Goal: Check status: Check status

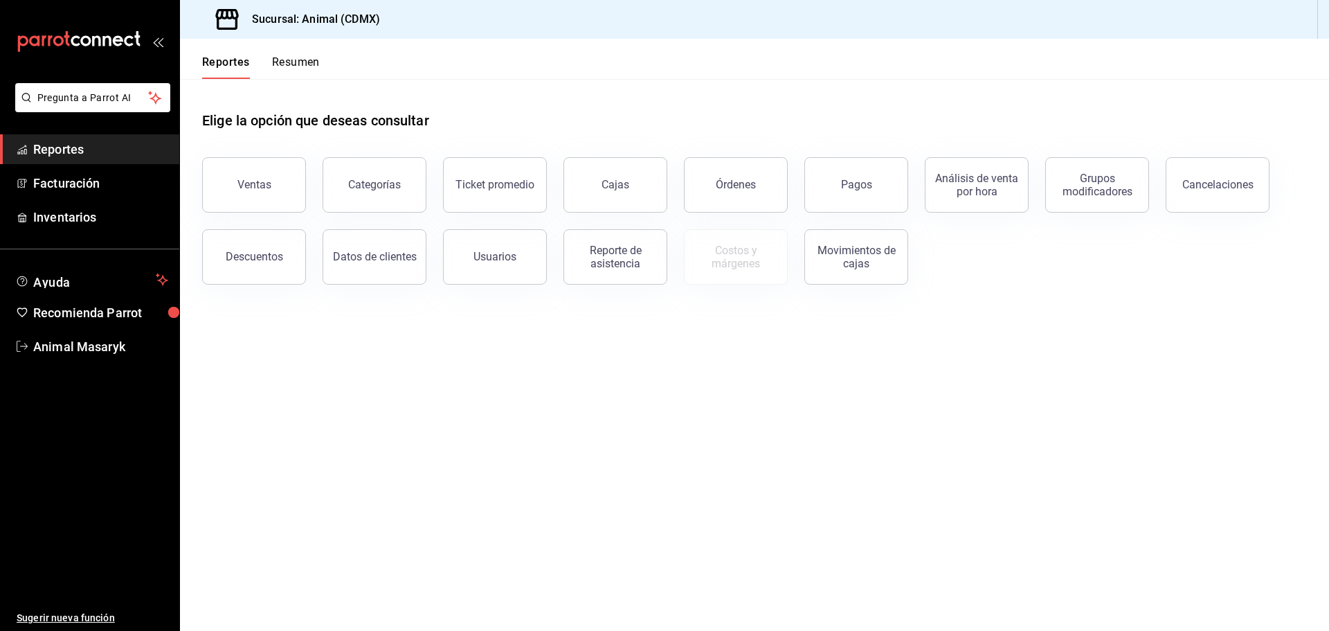
drag, startPoint x: 849, startPoint y: 171, endPoint x: 842, endPoint y: 181, distance: 11.9
click at [849, 171] on button "Pagos" at bounding box center [856, 184] width 104 height 55
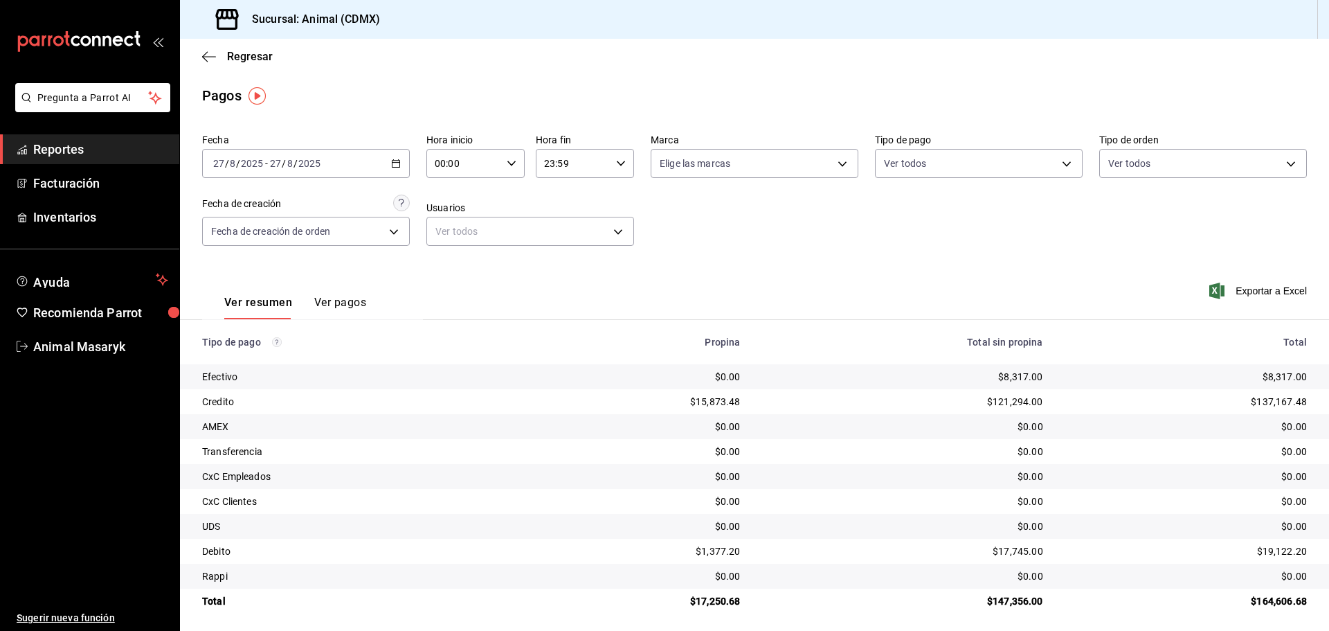
click at [397, 165] on icon "button" at bounding box center [396, 164] width 10 height 10
click at [247, 213] on li "Hoy" at bounding box center [267, 205] width 129 height 31
click at [508, 161] on icon "button" at bounding box center [512, 164] width 10 height 10
click at [447, 234] on button "05" at bounding box center [449, 227] width 44 height 28
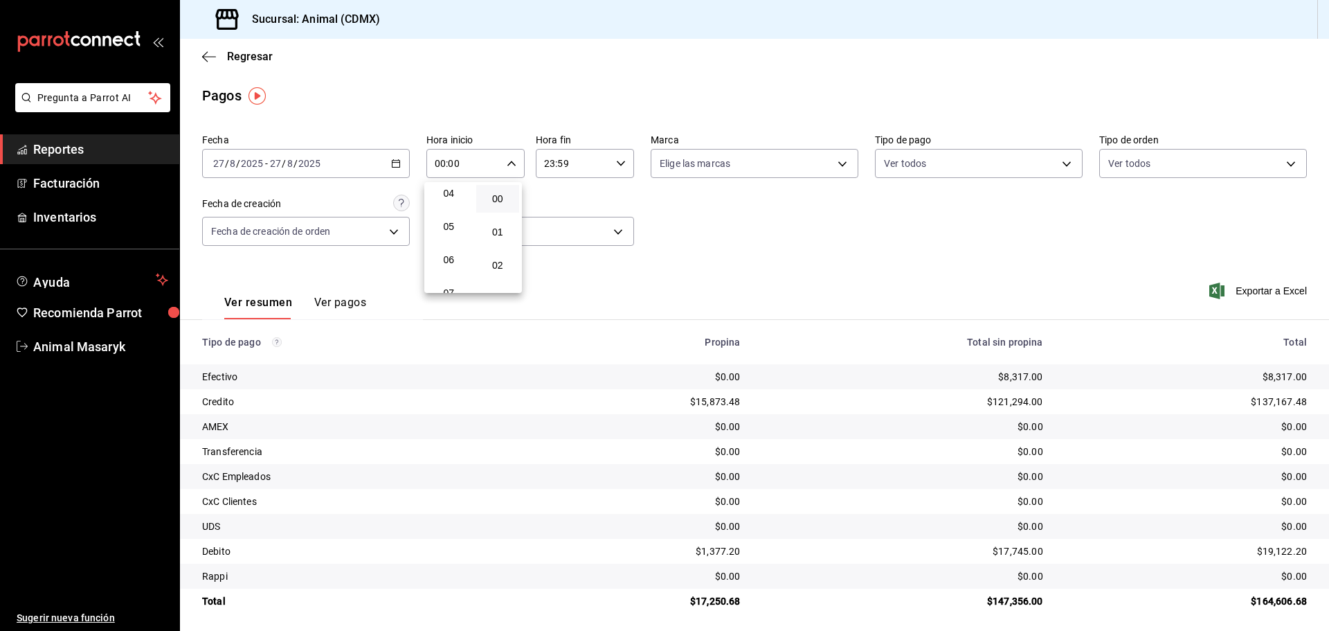
type input "05:00"
click at [750, 247] on div at bounding box center [664, 315] width 1329 height 631
click at [831, 152] on body "Pregunta a Parrot AI Reportes Facturación Inventarios Ayuda Recomienda Parrot A…" at bounding box center [664, 315] width 1329 height 631
click at [692, 219] on span "Ver todas" at bounding box center [706, 217] width 42 height 15
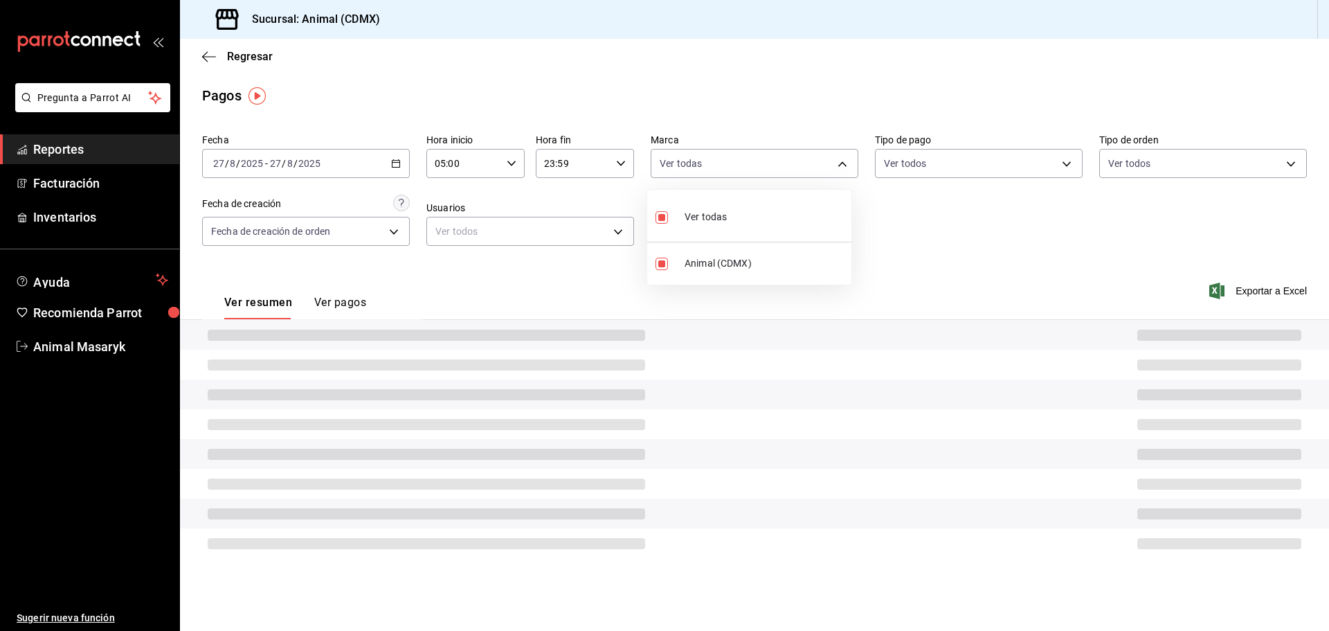
type input "cb0f6aec-1481-4e37-861c-bab9b3a65b14"
checkbox input "true"
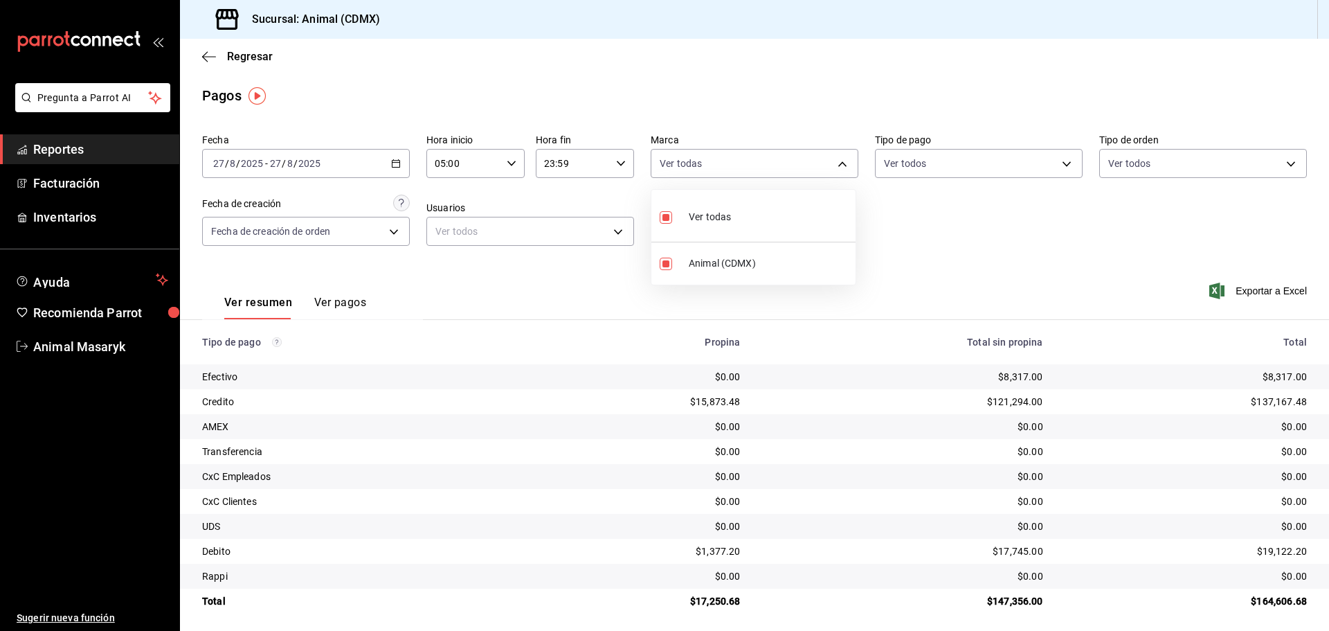
drag, startPoint x: 949, startPoint y: 217, endPoint x: 964, endPoint y: 210, distance: 16.7
click at [953, 217] on div at bounding box center [664, 315] width 1329 height 631
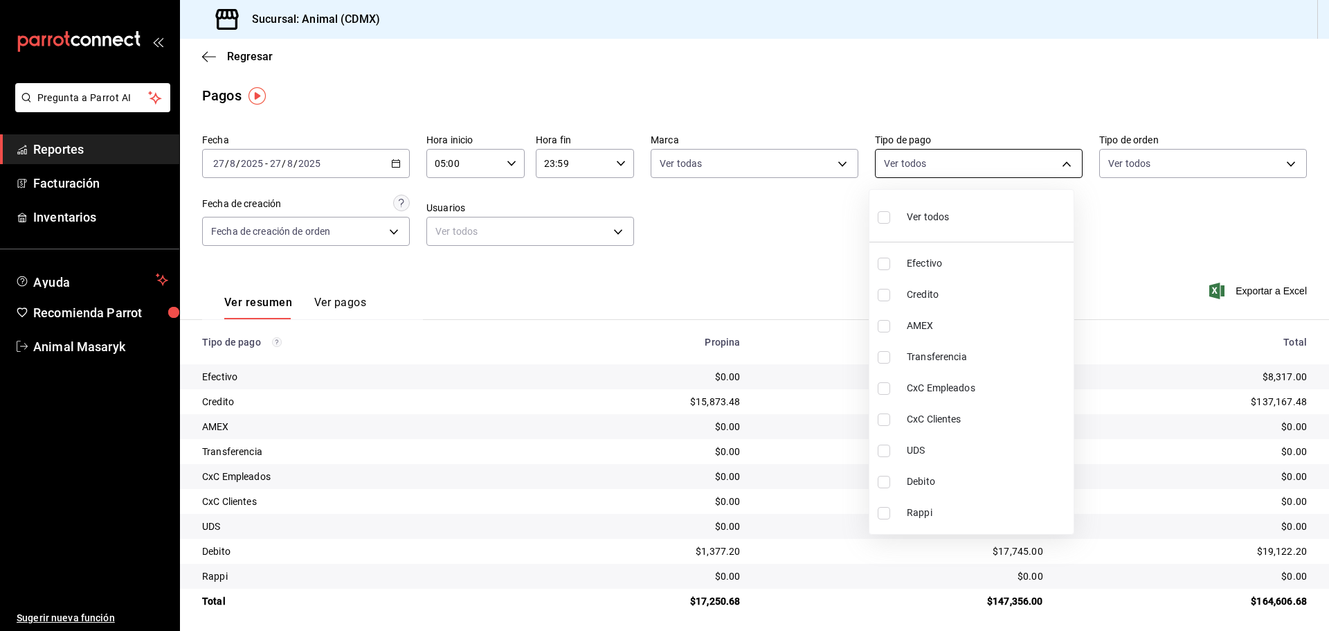
click at [1041, 161] on body "Pregunta a Parrot AI Reportes Facturación Inventarios Ayuda Recomienda Parrot A…" at bounding box center [664, 315] width 1329 height 631
click at [883, 218] on input "checkbox" at bounding box center [884, 217] width 12 height 12
checkbox input "true"
type input "42f515b5-d78a-4538-9fd6-dd91ca8c9d0d,09d93f3d-83f8-4294-bef9-640bdbafd8e4,c0bfe…"
checkbox input "true"
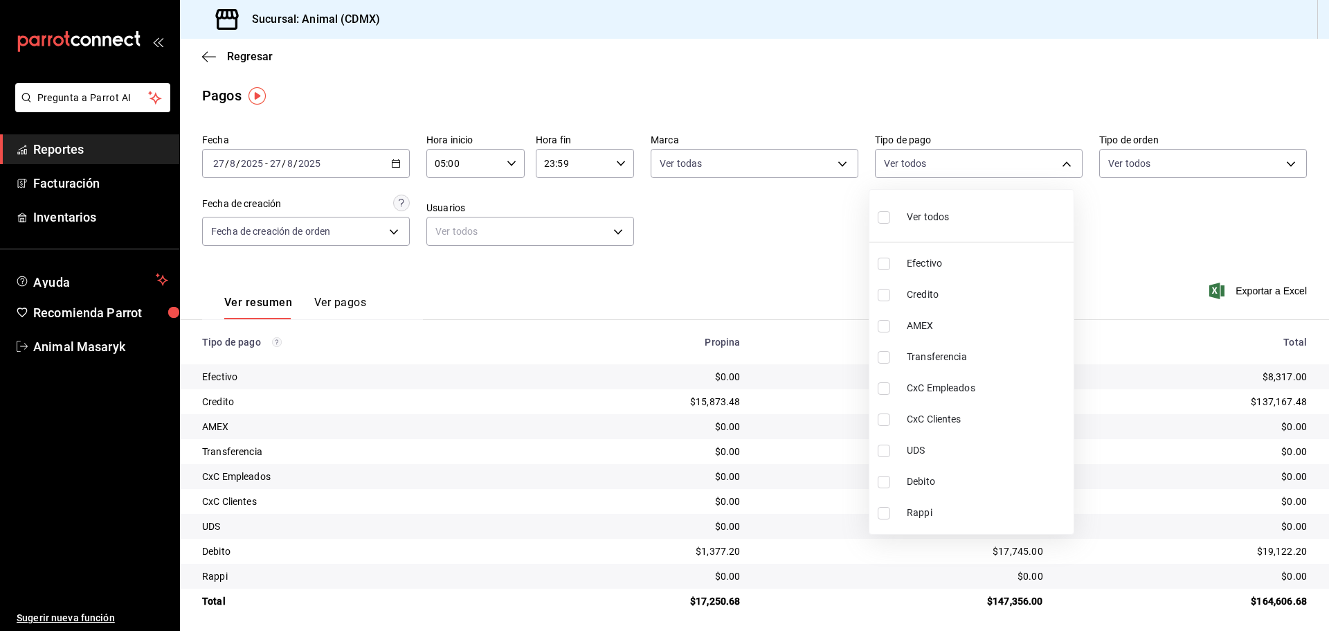
checkbox input "true"
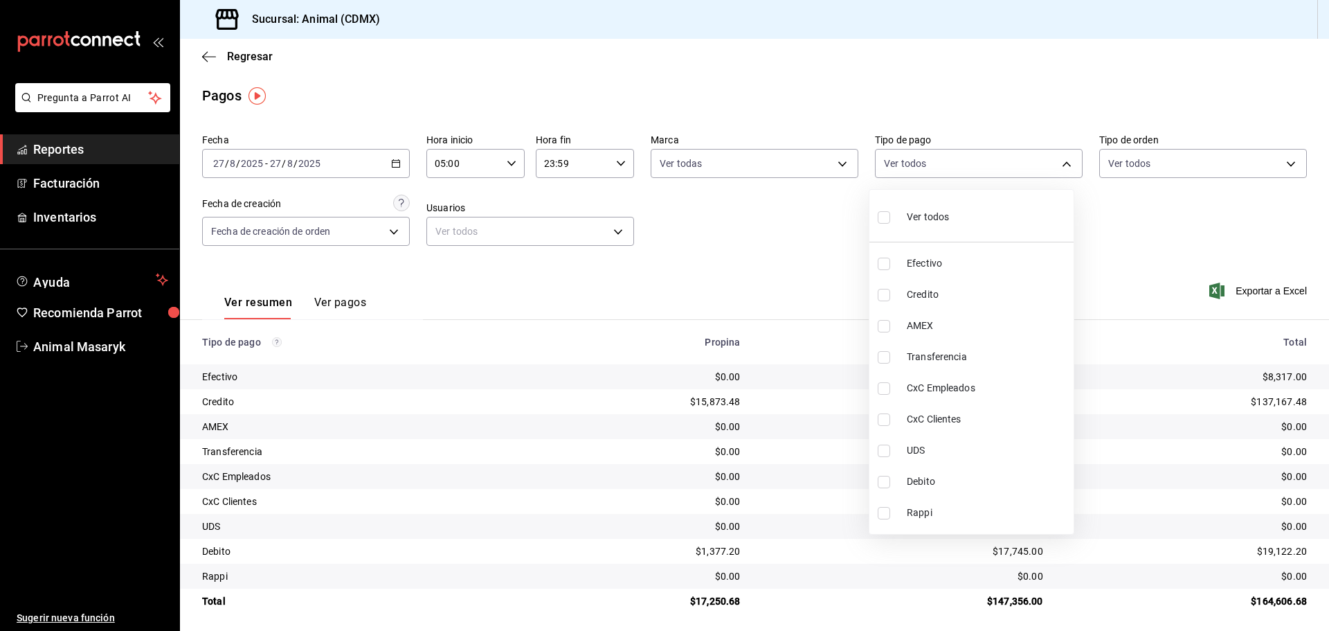
checkbox input "true"
click at [1130, 224] on div at bounding box center [664, 315] width 1329 height 631
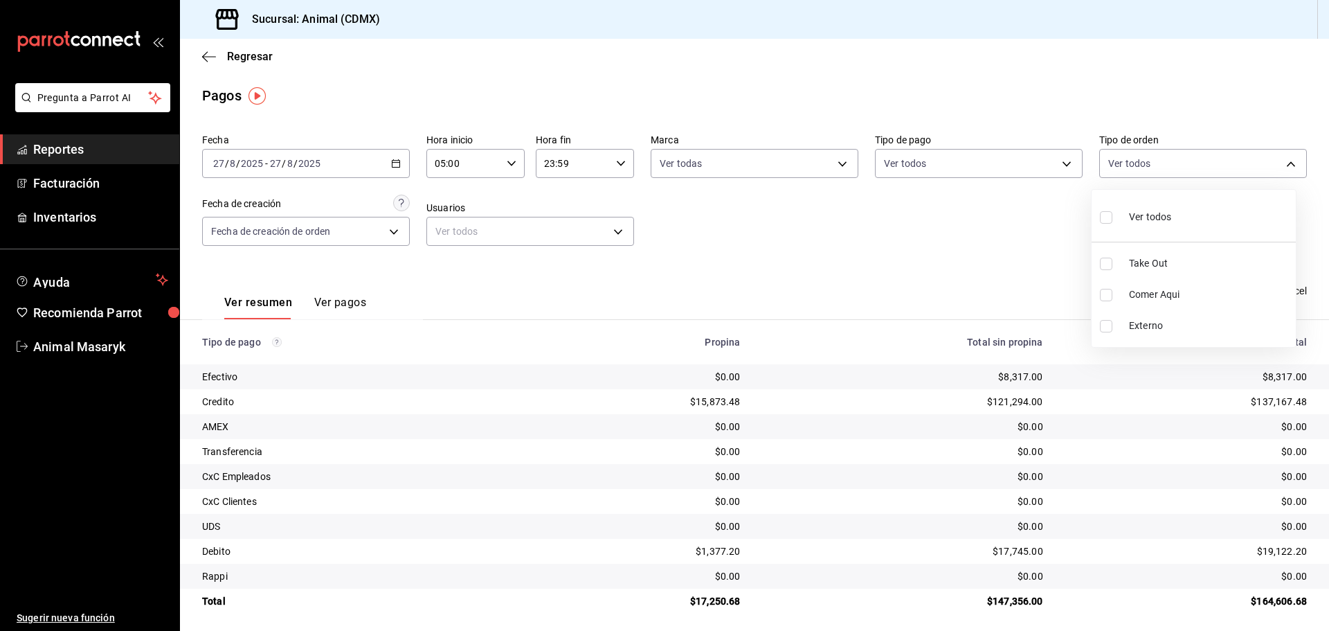
drag, startPoint x: 1268, startPoint y: 162, endPoint x: 1219, endPoint y: 193, distance: 57.6
click at [1269, 162] on body "Pregunta a Parrot AI Reportes Facturación Inventarios Ayuda Recomienda Parrot A…" at bounding box center [664, 315] width 1329 height 631
click at [1124, 215] on div "Ver todos" at bounding box center [1135, 216] width 71 height 30
type input "ad44a823-99d3-4372-a913-4cf57f2a9ac0,b8ee5ff1-85c8-4a81-aa51-555e6c8ba0c6,EXTER…"
checkbox input "true"
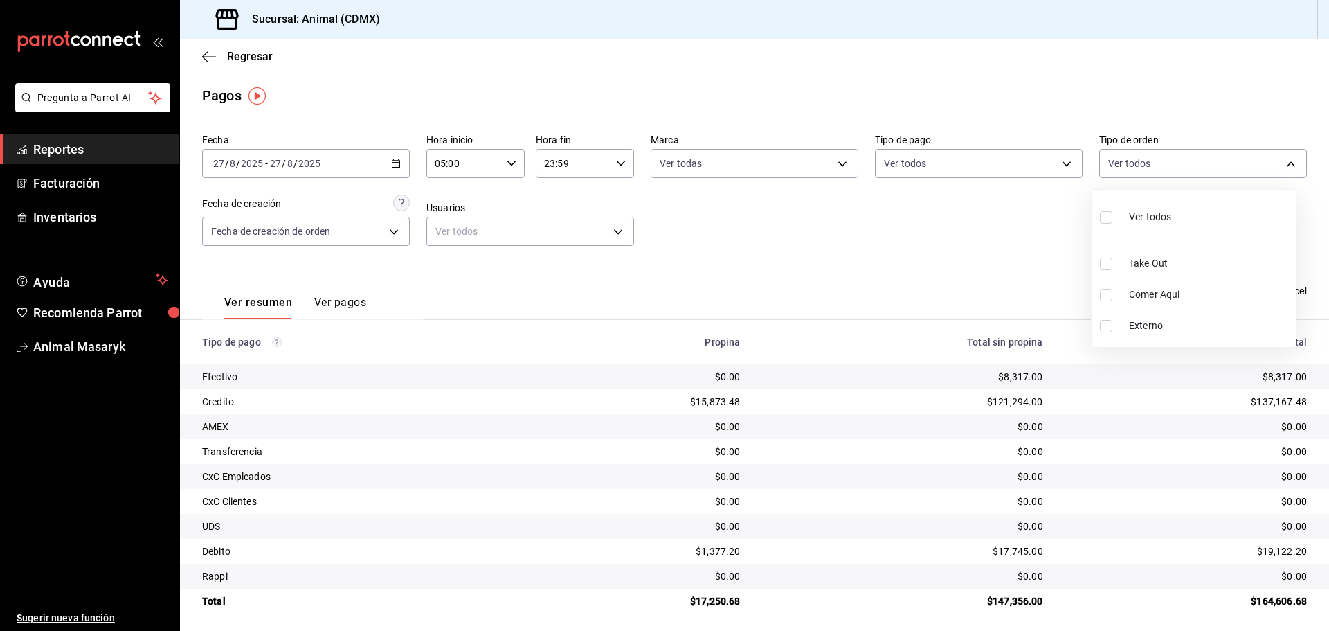
checkbox input "true"
click at [940, 225] on div at bounding box center [664, 315] width 1329 height 631
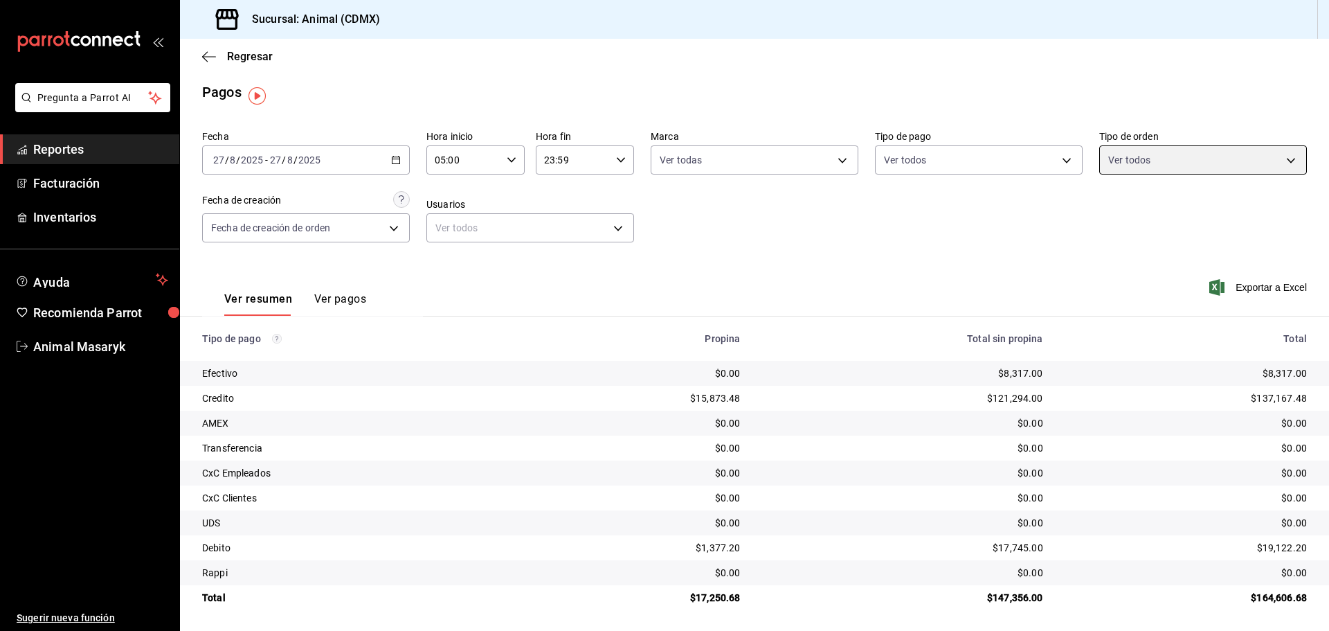
scroll to position [6, 0]
